Goal: Obtain resource: Obtain resource

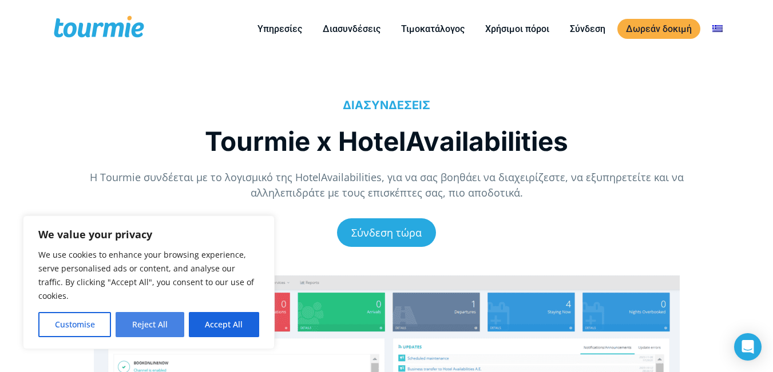
click at [150, 322] on button "Reject All" at bounding box center [150, 324] width 68 height 25
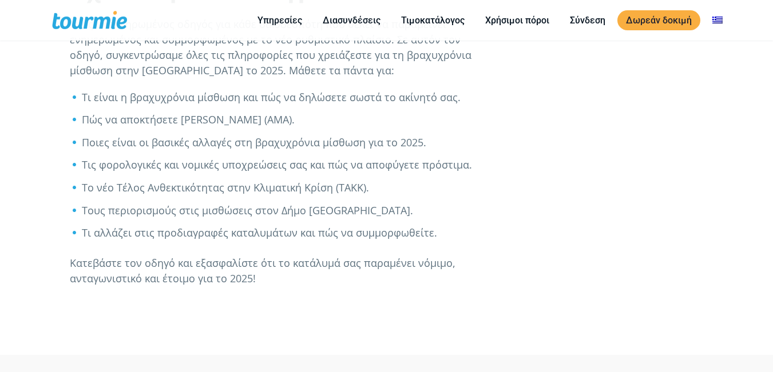
scroll to position [557, 0]
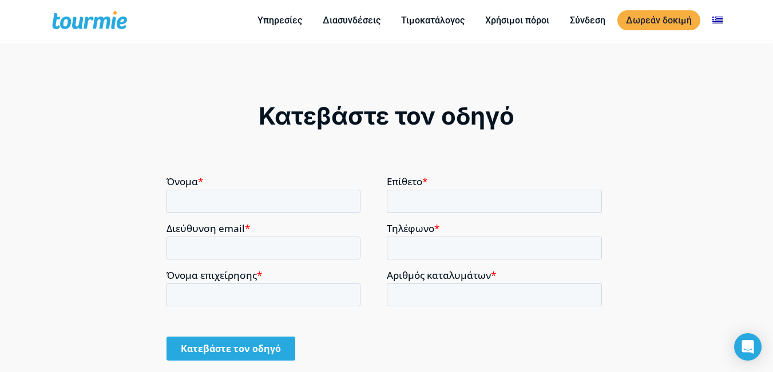
scroll to position [447, 0]
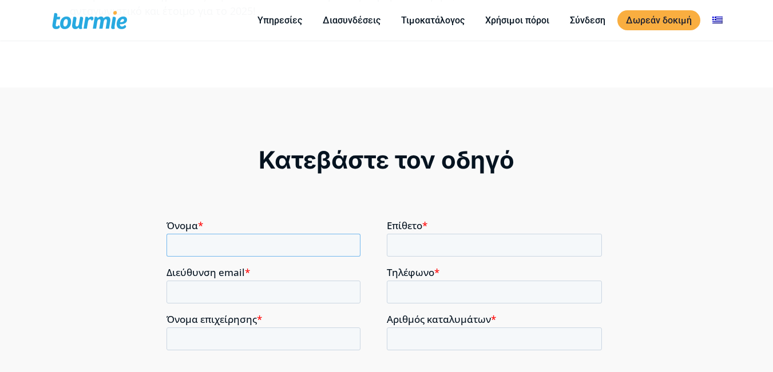
click at [243, 247] on input "Όνομα *" at bounding box center [263, 244] width 194 height 23
type input "Κατερίνα"
click at [478, 249] on input "Επίθετο *" at bounding box center [495, 244] width 216 height 23
type input "[PERSON_NAME]"
click at [239, 284] on input "Διεύθυνση email *" at bounding box center [263, 291] width 194 height 23
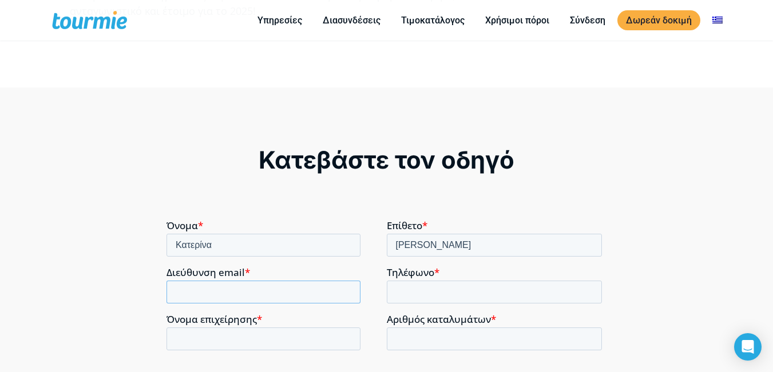
scroll to position [800, 0]
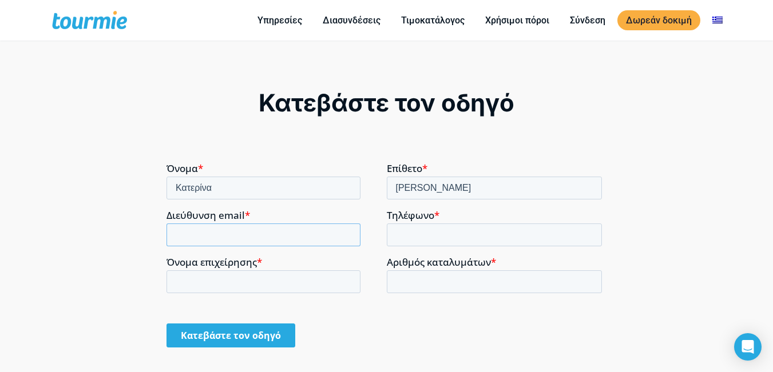
type input "[PERSON_NAME][EMAIL_ADDRESS][DOMAIN_NAME]"
click at [483, 240] on input "Τηλέφωνο *" at bounding box center [495, 234] width 216 height 23
type input "[PHONE_NUMBER]"
click at [297, 276] on input "Όνομα επιχείρησης *" at bounding box center [263, 281] width 194 height 23
type input "-"
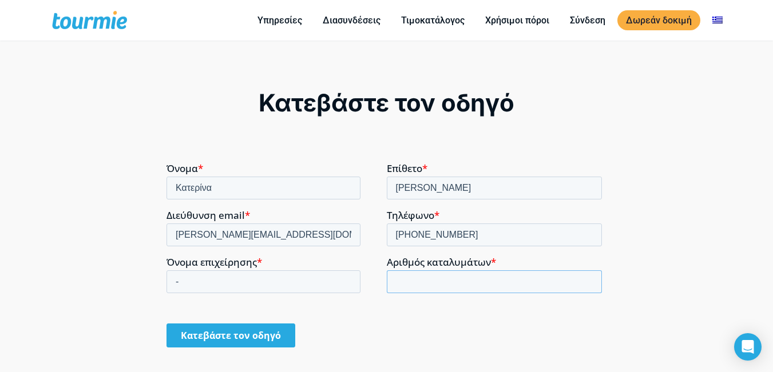
click at [405, 279] on input "Αριθμός καταλυμάτων *" at bounding box center [495, 281] width 216 height 23
type input "1"
type input "20"
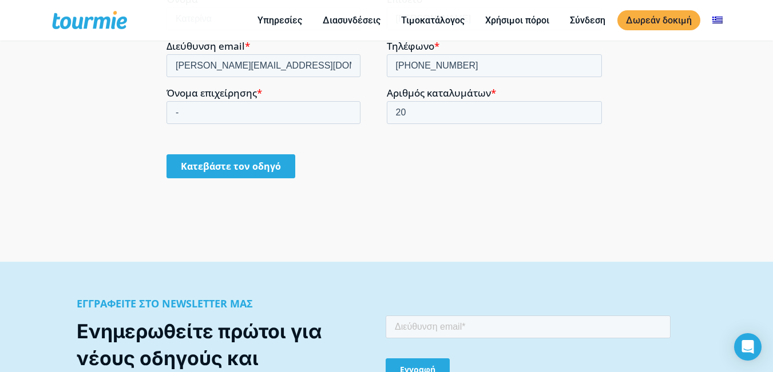
scroll to position [972, 0]
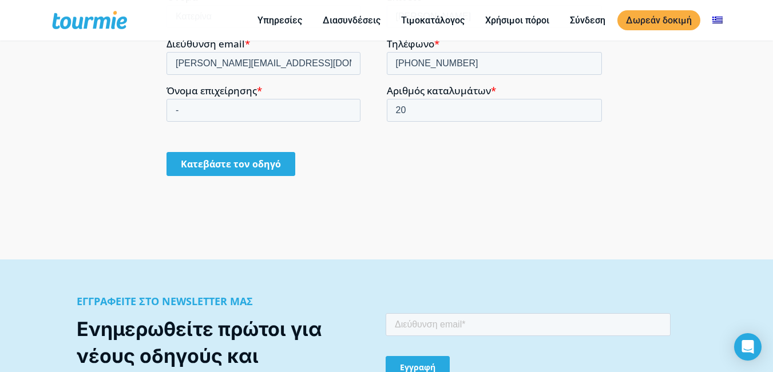
click at [228, 154] on input "Κατεβάστε τον οδηγό" at bounding box center [230, 164] width 129 height 24
